Goal: Task Accomplishment & Management: Complete application form

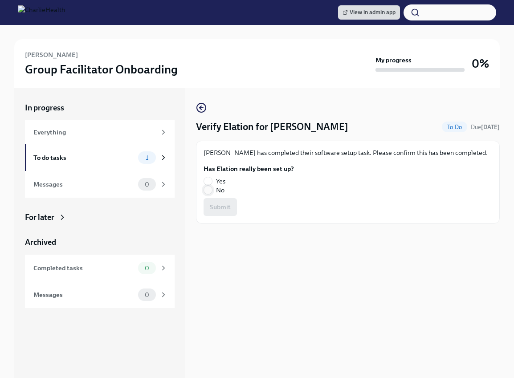
click at [208, 187] on input "No" at bounding box center [208, 190] width 8 height 8
radio input "true"
click at [218, 203] on span "Submit" at bounding box center [220, 207] width 21 height 9
click at [204, 180] on input "Yes" at bounding box center [208, 181] width 8 height 8
radio input "true"
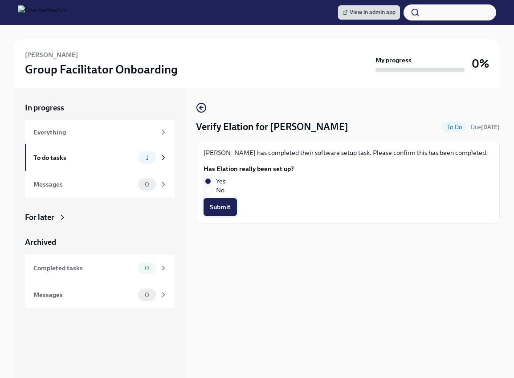
click at [221, 204] on span "Submit" at bounding box center [220, 207] width 21 height 9
click at [209, 180] on input "Yes" at bounding box center [208, 181] width 8 height 8
radio input "true"
click at [232, 206] on button "Submit" at bounding box center [220, 207] width 33 height 18
